Goal: Information Seeking & Learning: Check status

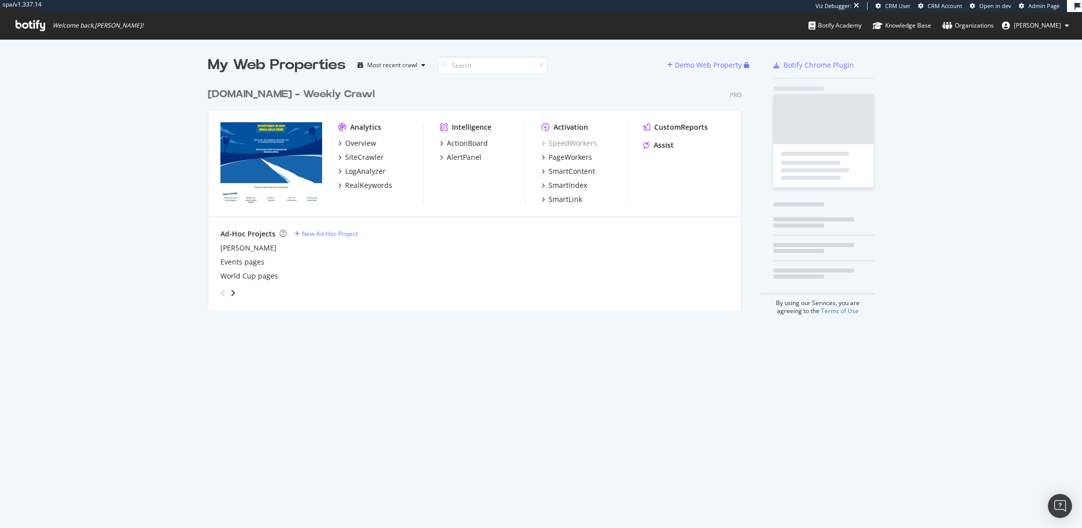
scroll to position [235, 542]
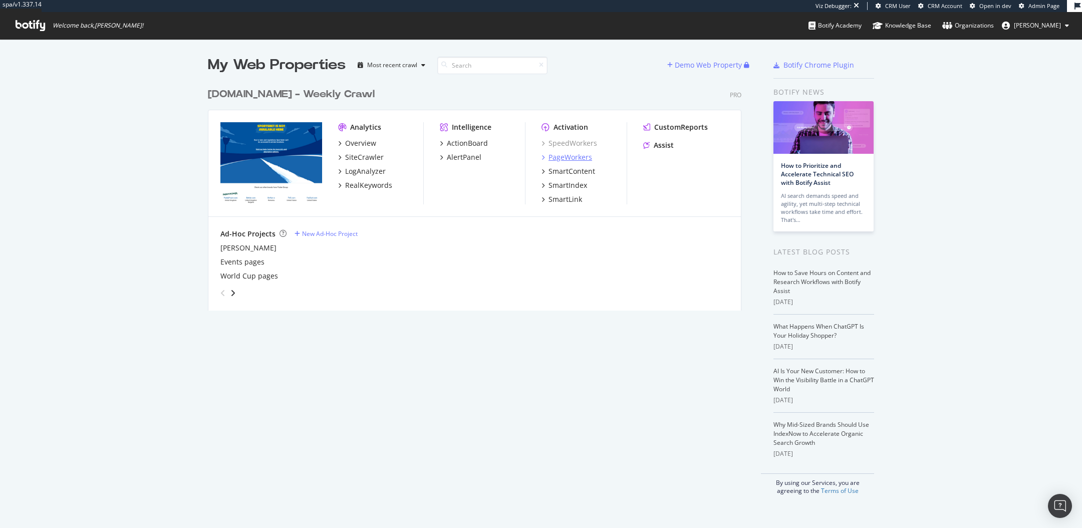
click at [567, 153] on div "PageWorkers" at bounding box center [571, 157] width 44 height 10
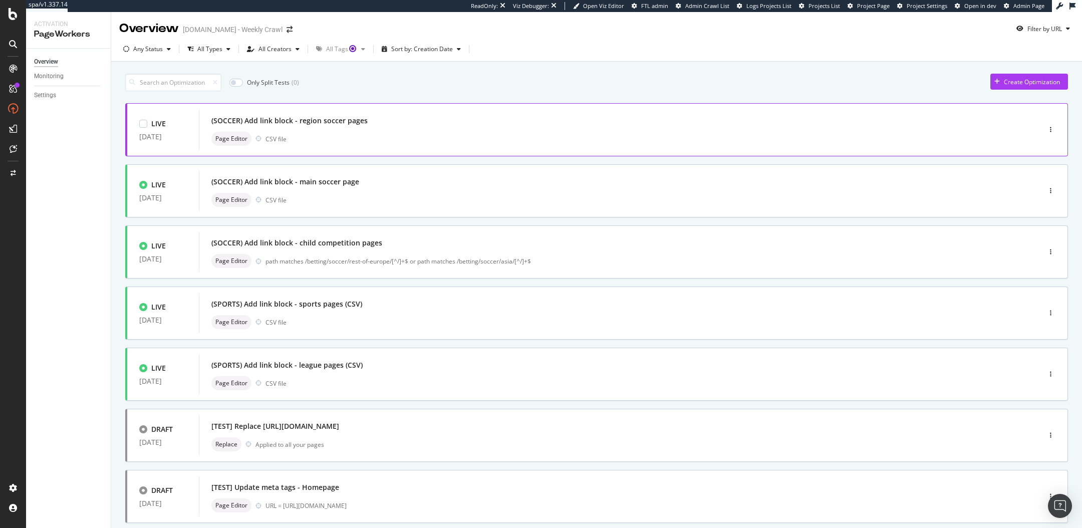
click at [315, 125] on div "(SOCCER) Add link block - region soccer pages" at bounding box center [289, 121] width 156 height 10
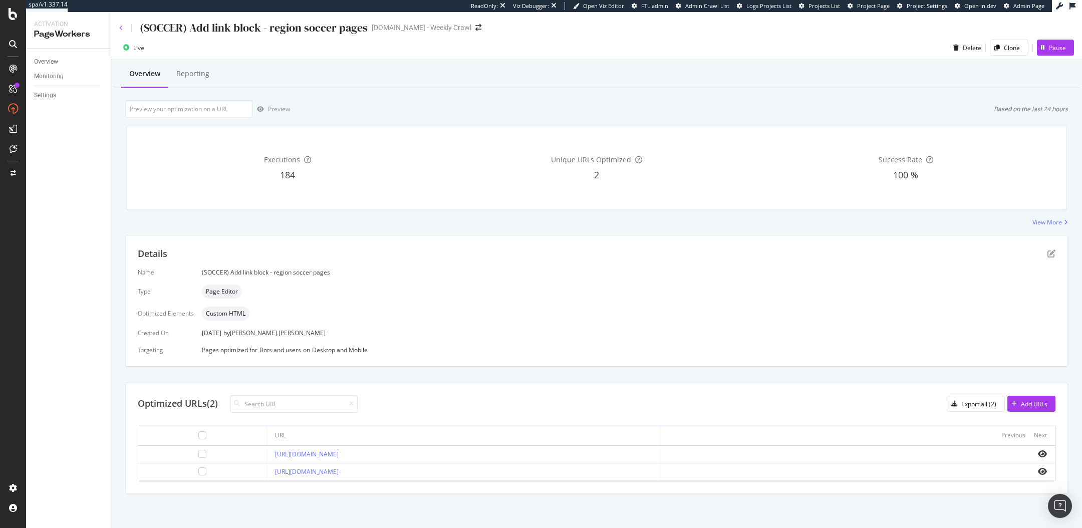
click at [119, 26] on icon at bounding box center [121, 28] width 4 height 6
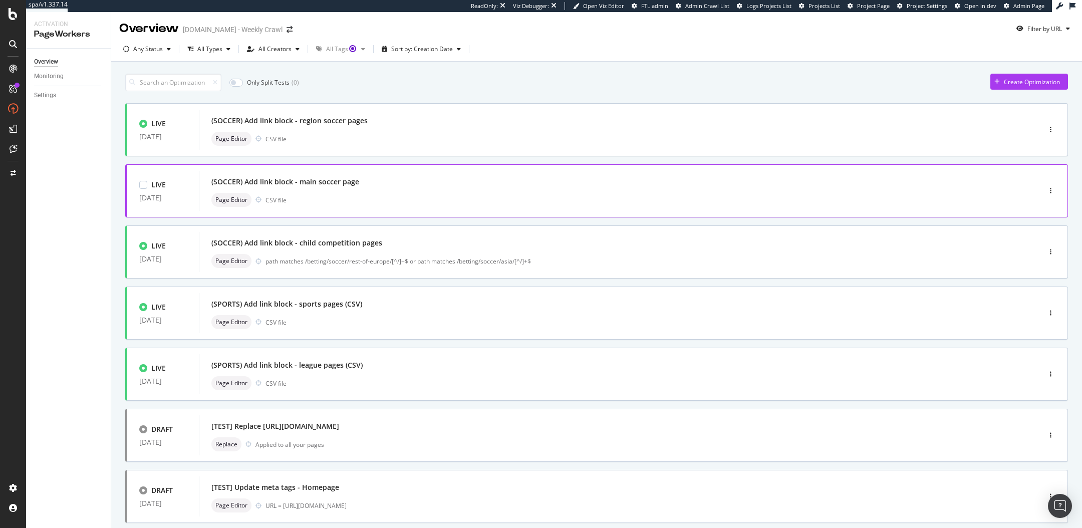
click at [319, 190] on div "(SOCCER) Add link block - main soccer page Page Editor CSV file" at bounding box center [604, 191] width 787 height 32
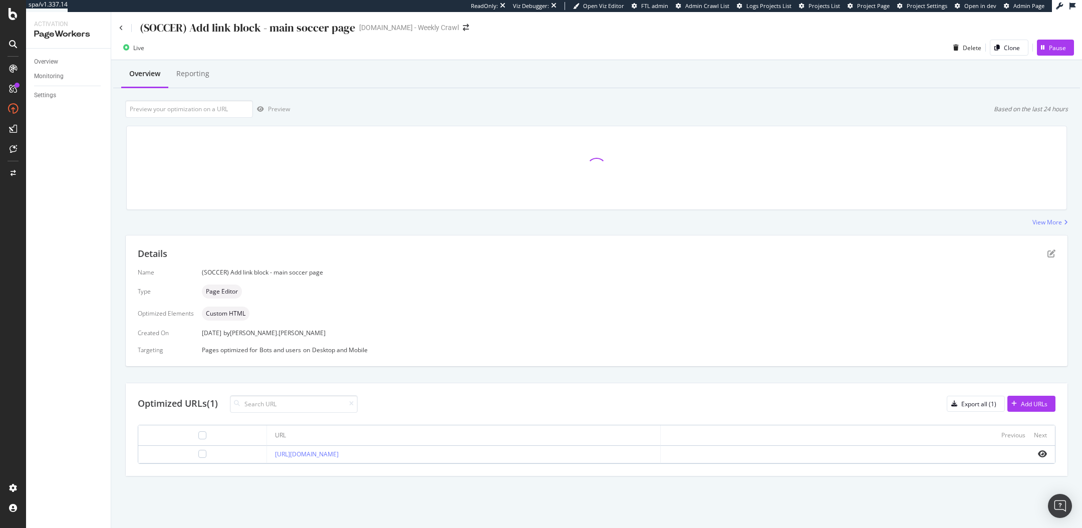
click at [120, 24] on div "(SOCCER) Add link block - main soccer page" at bounding box center [237, 28] width 236 height 16
click at [123, 29] on icon at bounding box center [121, 28] width 4 height 6
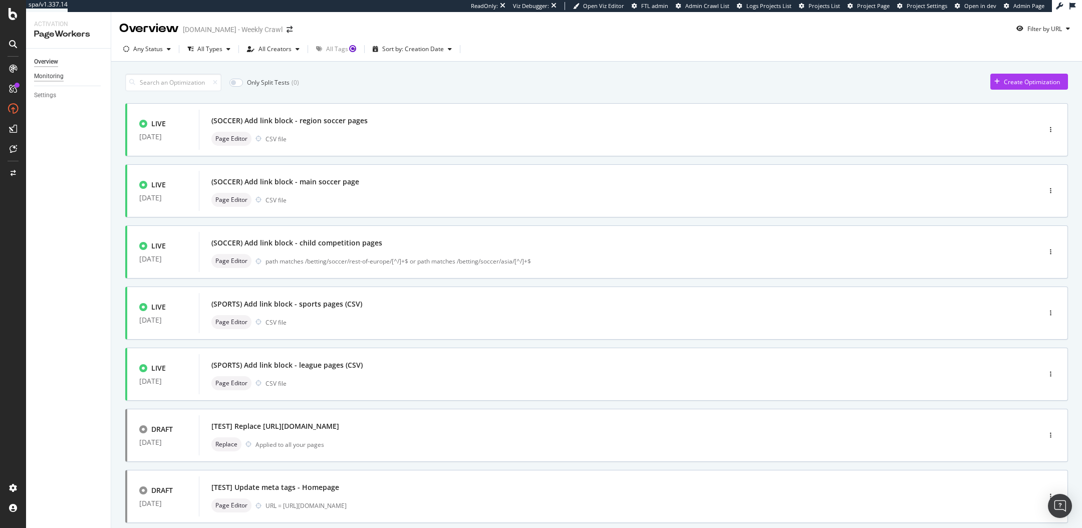
click at [51, 76] on div "Monitoring" at bounding box center [49, 76] width 30 height 11
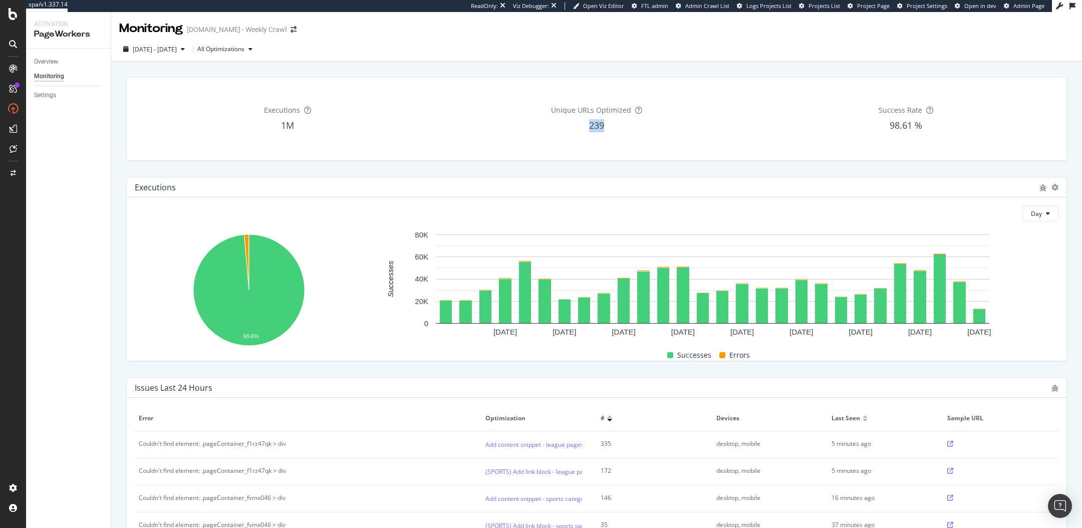
drag, startPoint x: 589, startPoint y: 130, endPoint x: 639, endPoint y: 131, distance: 50.1
click at [639, 131] on div "239" at bounding box center [596, 125] width 305 height 13
click at [48, 62] on div "Overview" at bounding box center [46, 62] width 24 height 11
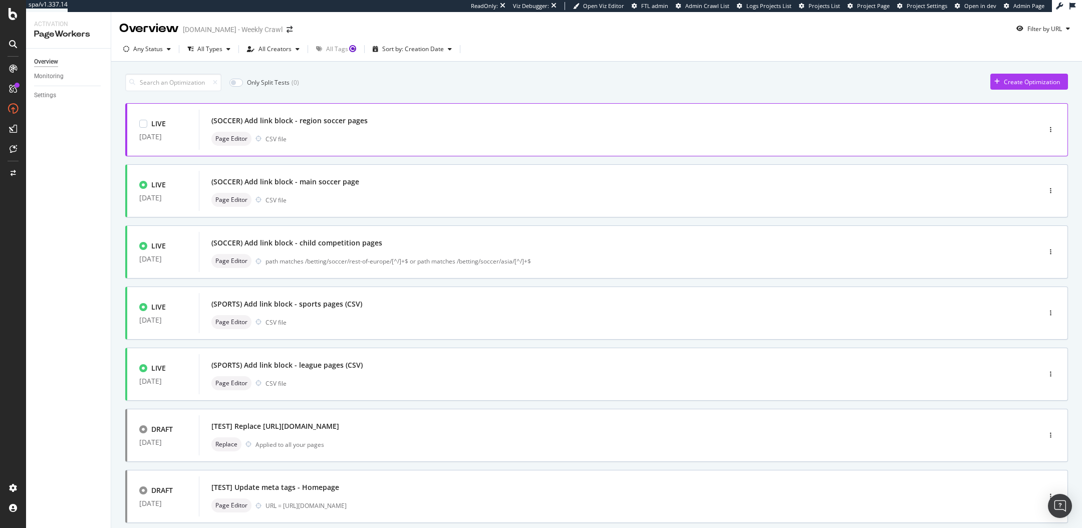
click at [308, 119] on div "(SOCCER) Add link block - region soccer pages" at bounding box center [289, 121] width 156 height 10
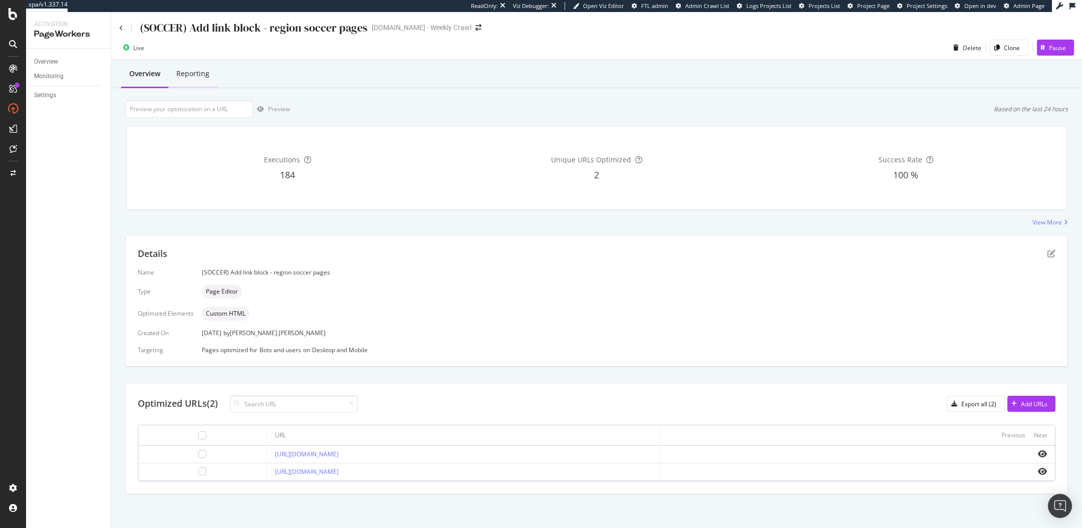
click at [190, 74] on div "Reporting" at bounding box center [192, 74] width 33 height 10
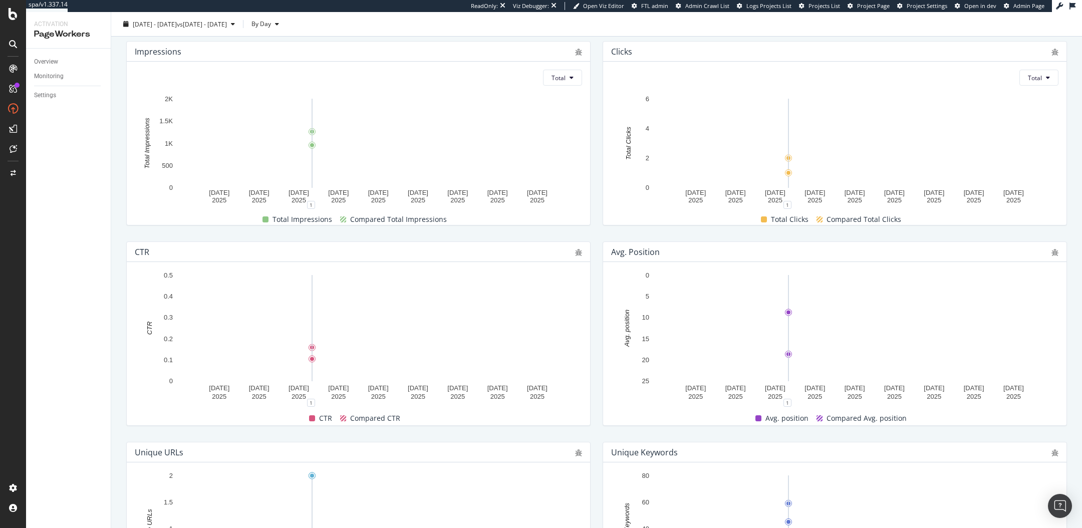
scroll to position [308, 0]
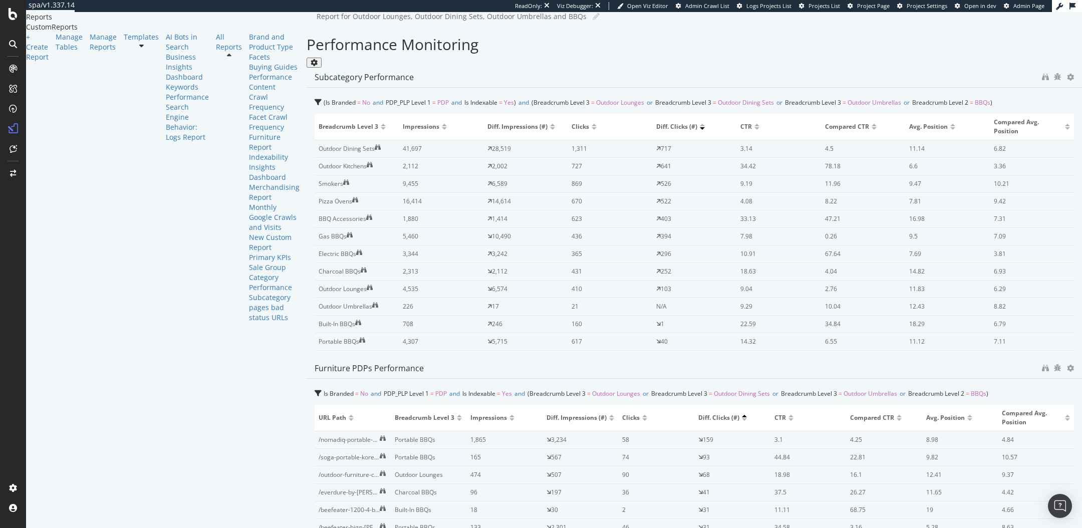
scroll to position [38, 0]
